Goal: Transaction & Acquisition: Book appointment/travel/reservation

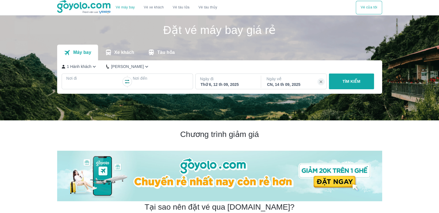
click at [117, 83] on div at bounding box center [94, 84] width 54 height 7
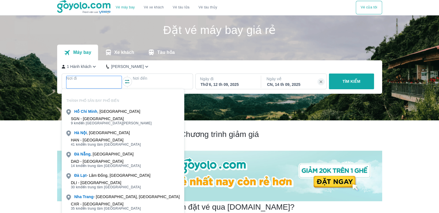
scroll to position [32, 0]
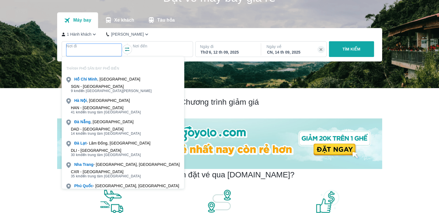
click at [116, 99] on div "[GEOGRAPHIC_DATA] , [GEOGRAPHIC_DATA]" at bounding box center [123, 100] width 122 height 8
click at [117, 104] on div "HAN - [GEOGRAPHIC_DATA] 41 km đến trung tâm [GEOGRAPHIC_DATA]" at bounding box center [123, 109] width 122 height 11
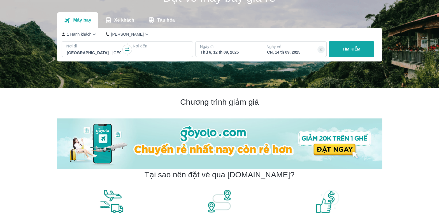
click at [143, 50] on div at bounding box center [160, 52] width 54 height 7
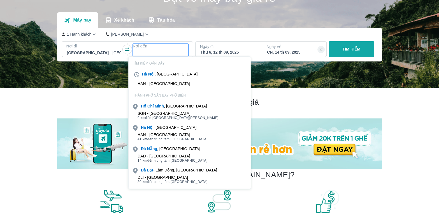
click at [163, 119] on span "9 km đến trung tâm [GEOGRAPHIC_DATA]" at bounding box center [178, 117] width 81 height 4
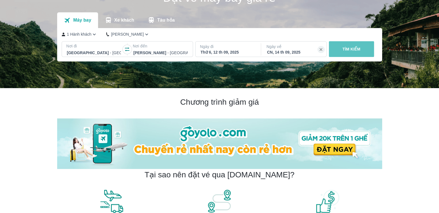
click at [340, 52] on button "TÌM KIẾM" at bounding box center [351, 49] width 45 height 16
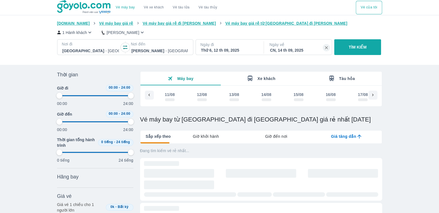
scroll to position [0, 919]
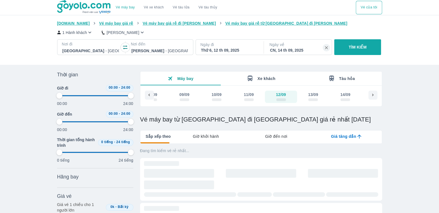
type input "97.9166666666667"
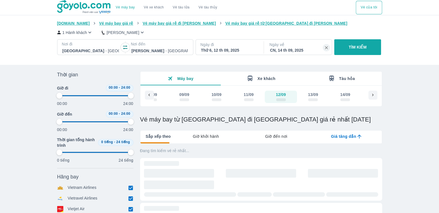
type input "97.9166666666667"
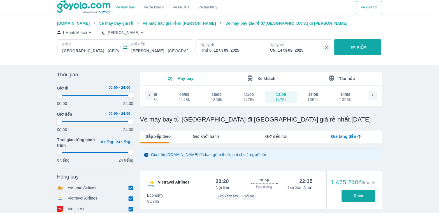
type input "97.9166666666667"
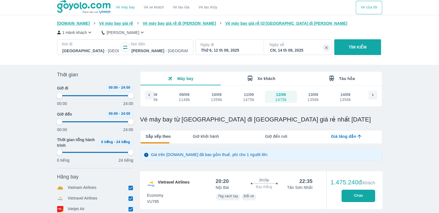
type input "97.9166666666667"
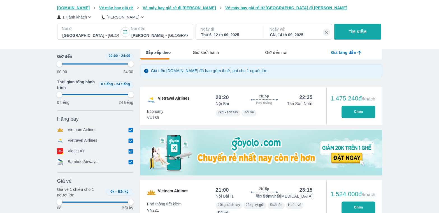
scroll to position [140, 0]
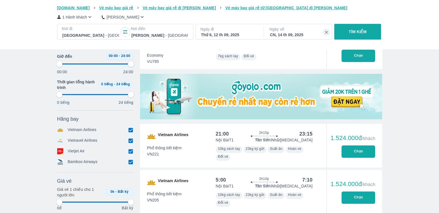
type input "97.9166666666667"
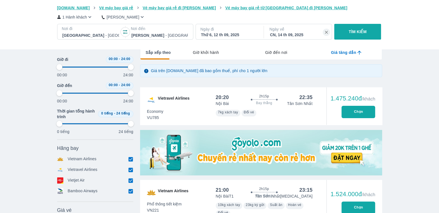
type input "97.9166666666667"
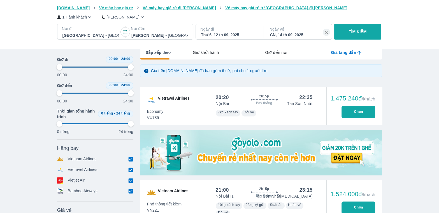
type input "97.9166666666667"
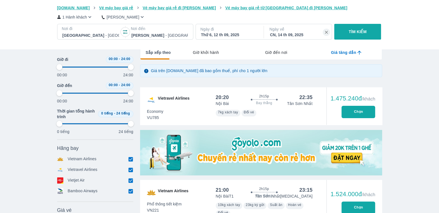
type input "97.9166666666667"
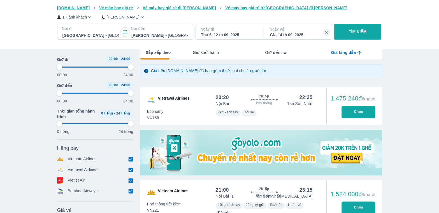
type input "97.9166666666667"
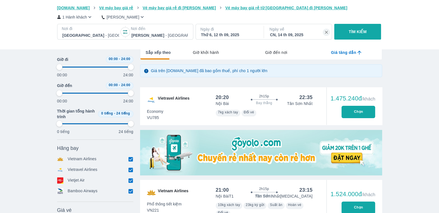
type input "97.9166666666667"
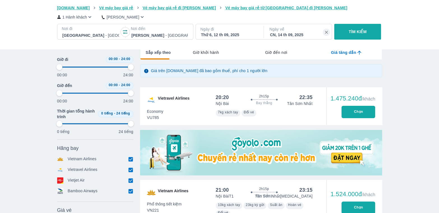
type input "97.9166666666667"
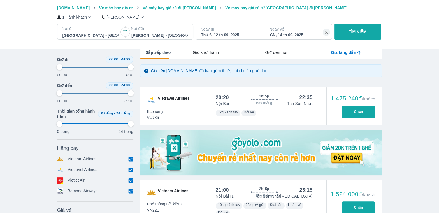
type input "97.9166666666667"
click at [347, 109] on button "Chọn" at bounding box center [358, 112] width 34 height 12
type input "97.9166666666667"
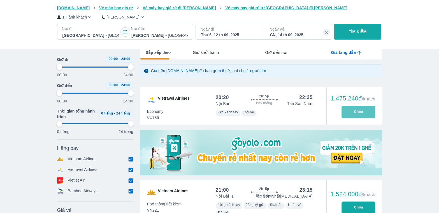
type input "97.9166666666667"
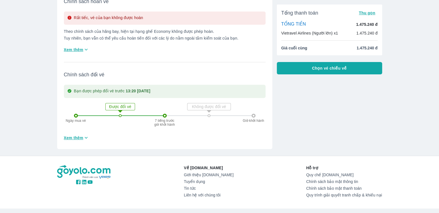
scroll to position [213, 0]
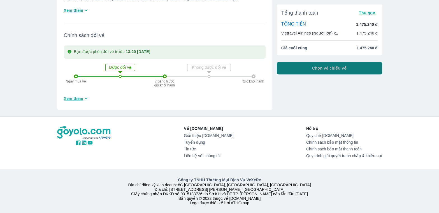
click at [335, 66] on span "Chọn vé chiều về" at bounding box center [329, 68] width 35 height 6
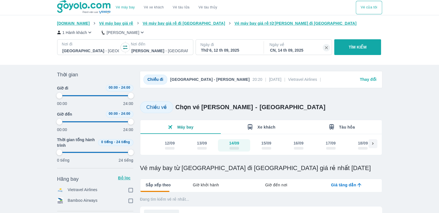
type input "97.9166666666667"
checkbox input "true"
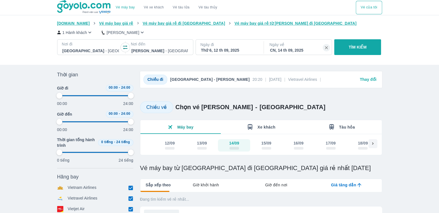
type input "97.9166666666667"
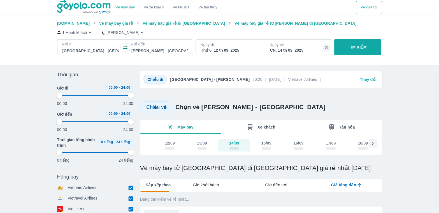
type input "97.9166666666667"
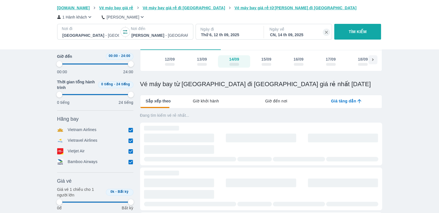
type input "97.9166666666667"
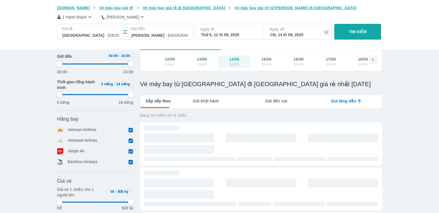
type input "97.9166666666667"
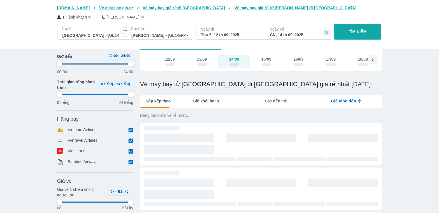
type input "97.9166666666667"
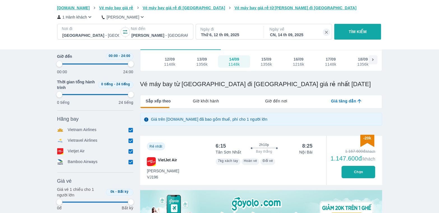
scroll to position [112, 0]
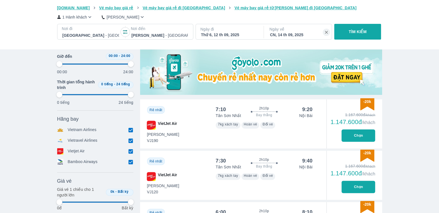
type input "97.9166666666667"
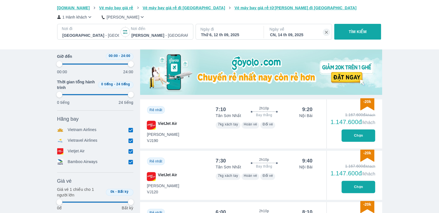
type input "97.9166666666667"
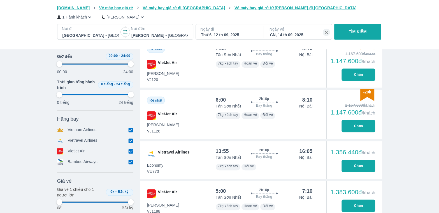
scroll to position [364, 0]
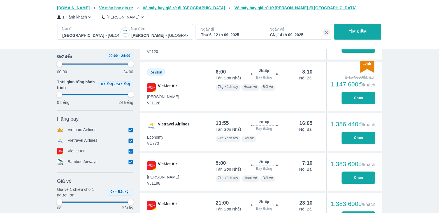
type input "97.9166666666667"
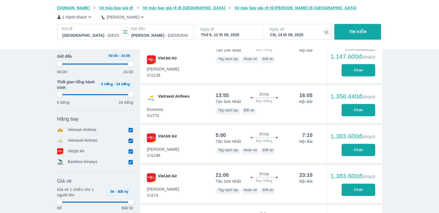
type input "97.9166666666667"
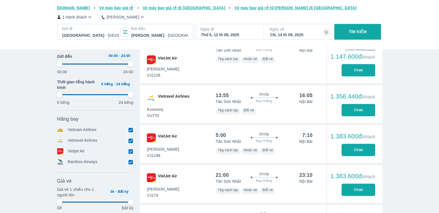
type input "97.9166666666667"
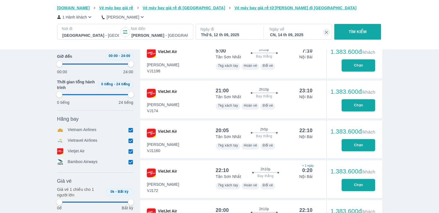
scroll to position [504, 0]
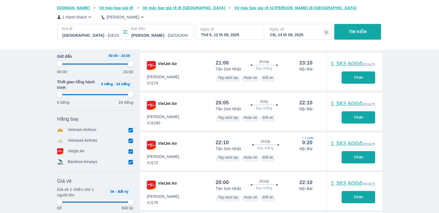
type input "97.9166666666667"
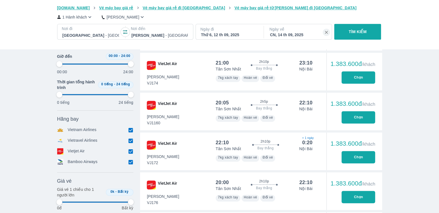
type input "97.9166666666667"
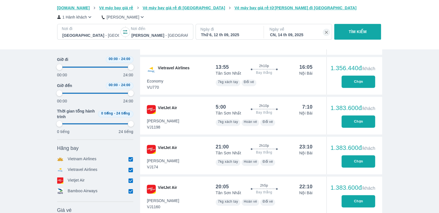
type input "97.9166666666667"
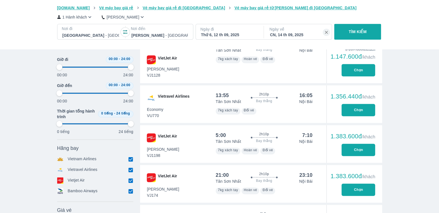
click at [376, 105] on div "1.356.440đ /khách Chọn" at bounding box center [354, 104] width 56 height 38
click at [365, 106] on button "Chọn" at bounding box center [358, 110] width 34 height 12
type input "97.9166666666667"
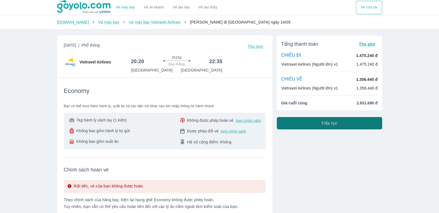
click at [316, 129] on button "Tiếp tục" at bounding box center [329, 123] width 105 height 12
